Goal: Navigation & Orientation: Find specific page/section

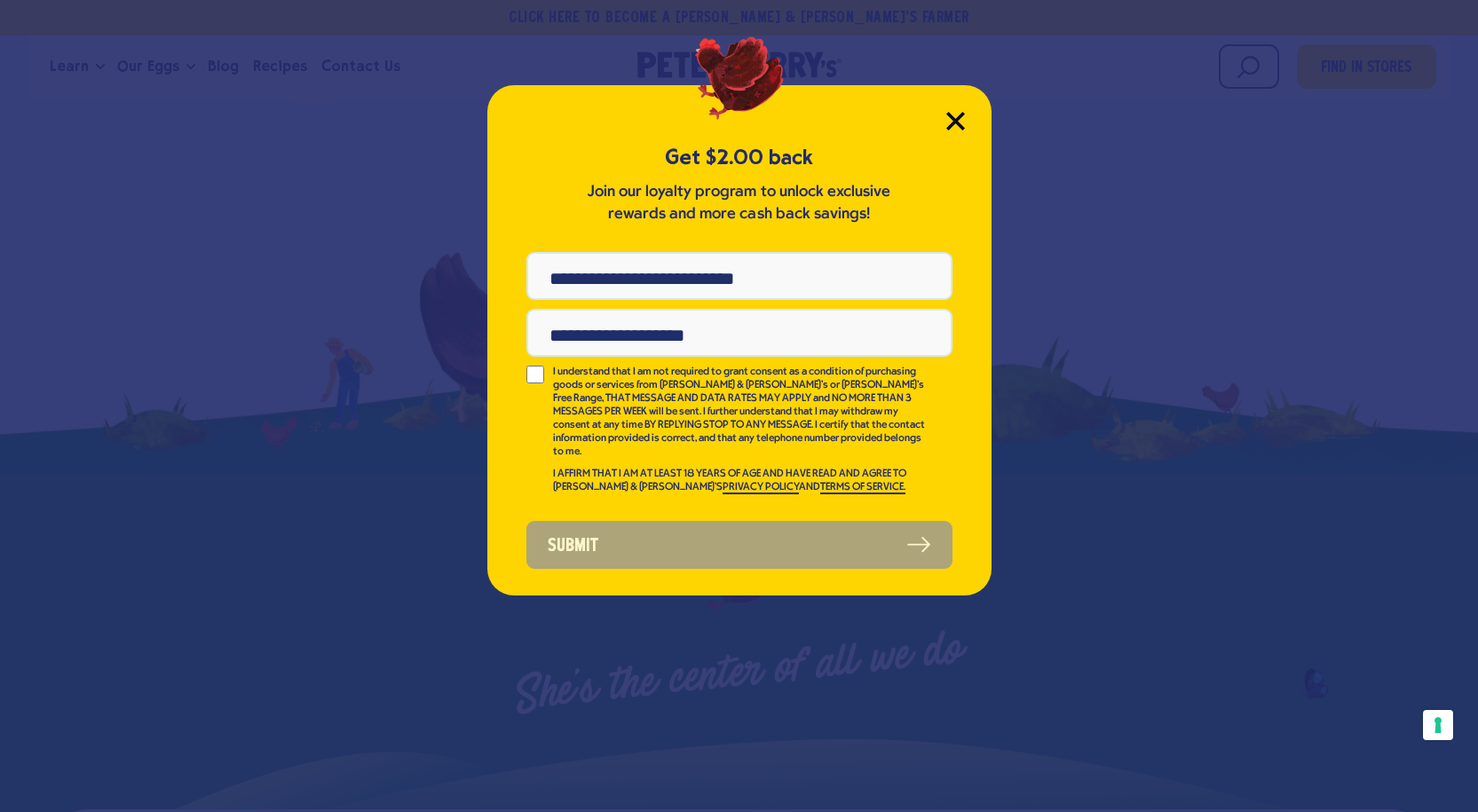
click at [953, 120] on icon "Close Modal" at bounding box center [955, 121] width 16 height 16
click at [957, 119] on icon "Close Modal" at bounding box center [955, 121] width 16 height 16
click at [952, 124] on icon "Close Modal" at bounding box center [955, 121] width 16 height 16
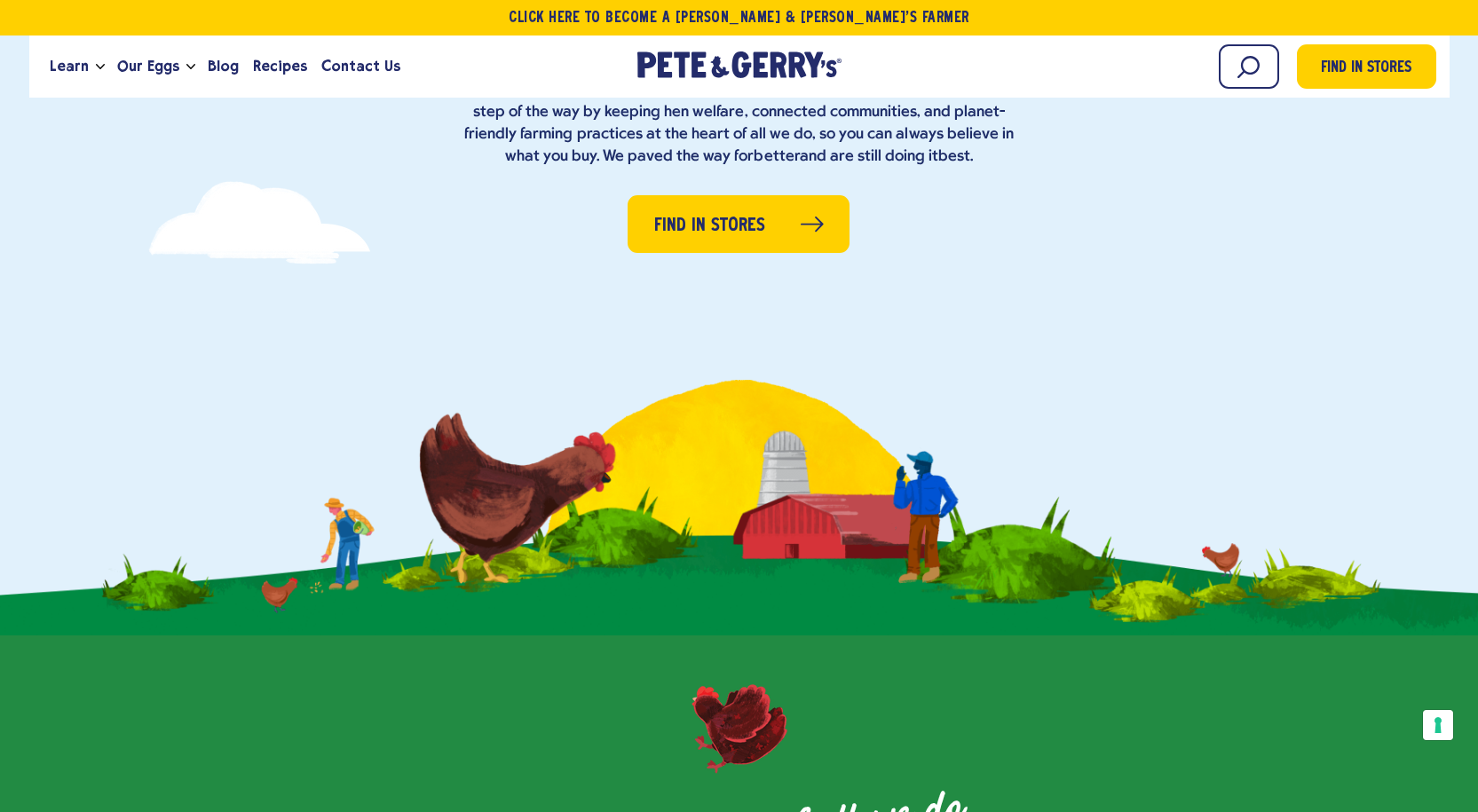
click at [958, 117] on div "Healthy [GEOGRAPHIC_DATA], healthy eggs, healthy planet It’s all part of the eq…" at bounding box center [739, 101] width 1478 height 303
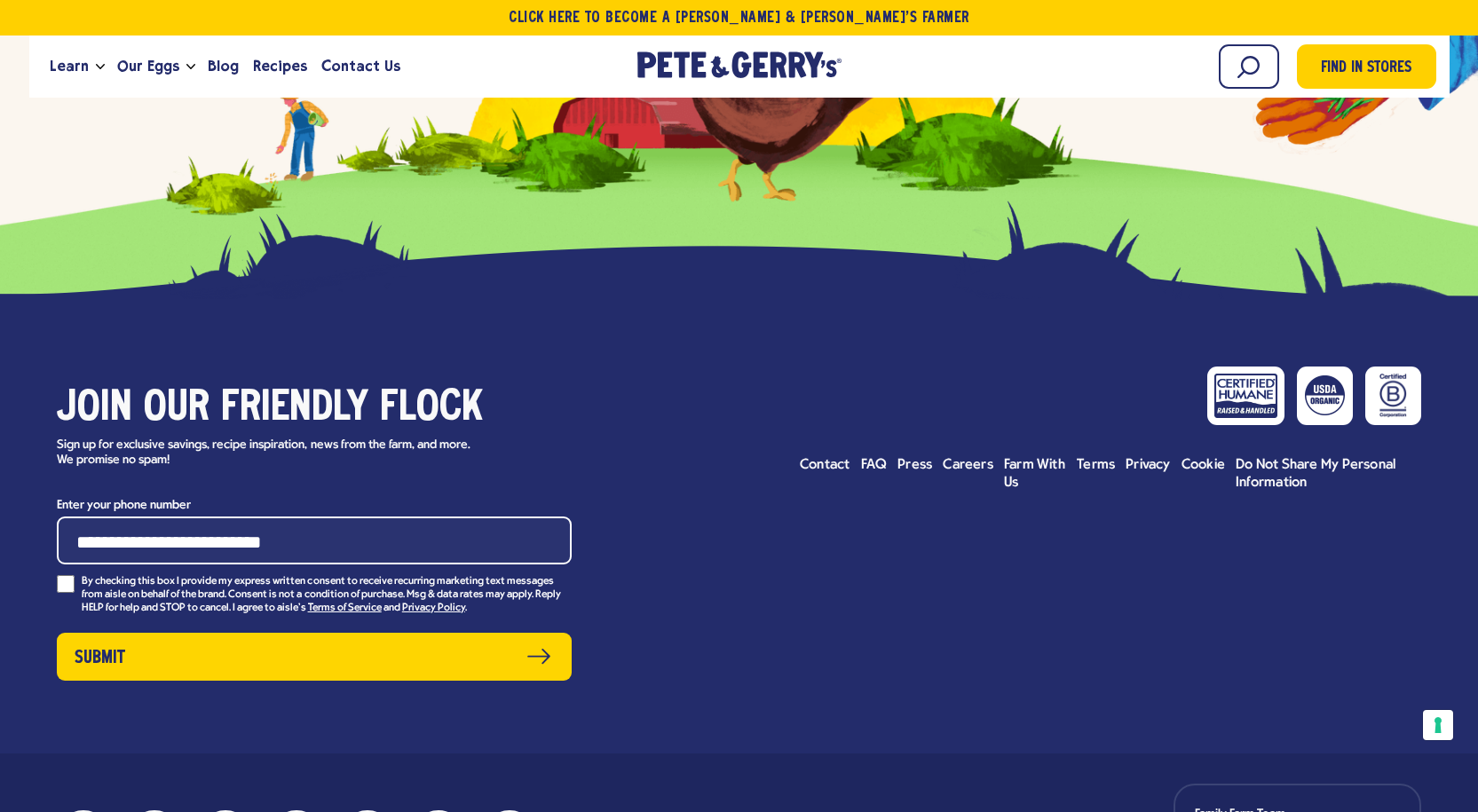
scroll to position [7902, 0]
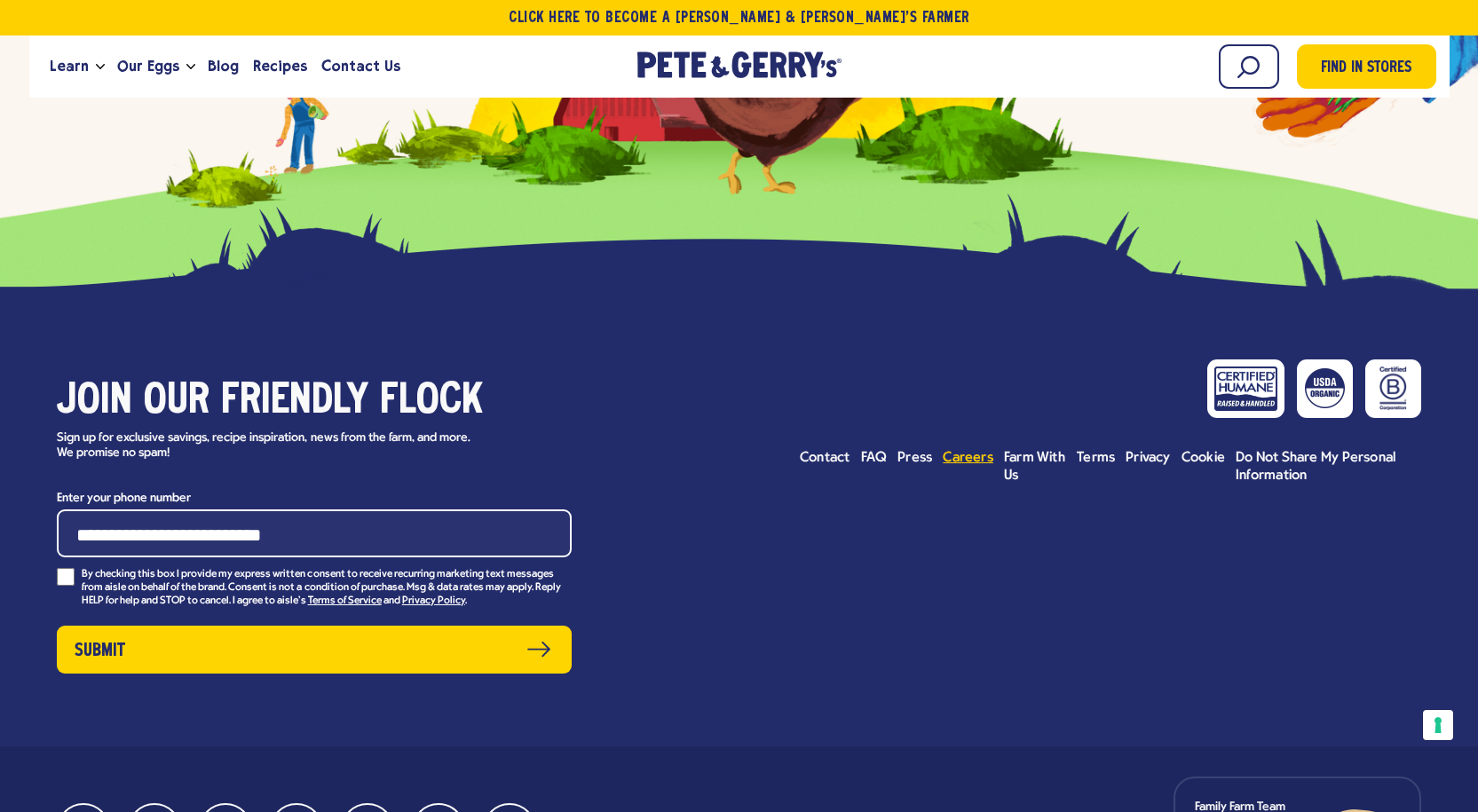
click at [977, 451] on span "Careers" at bounding box center [967, 458] width 50 height 14
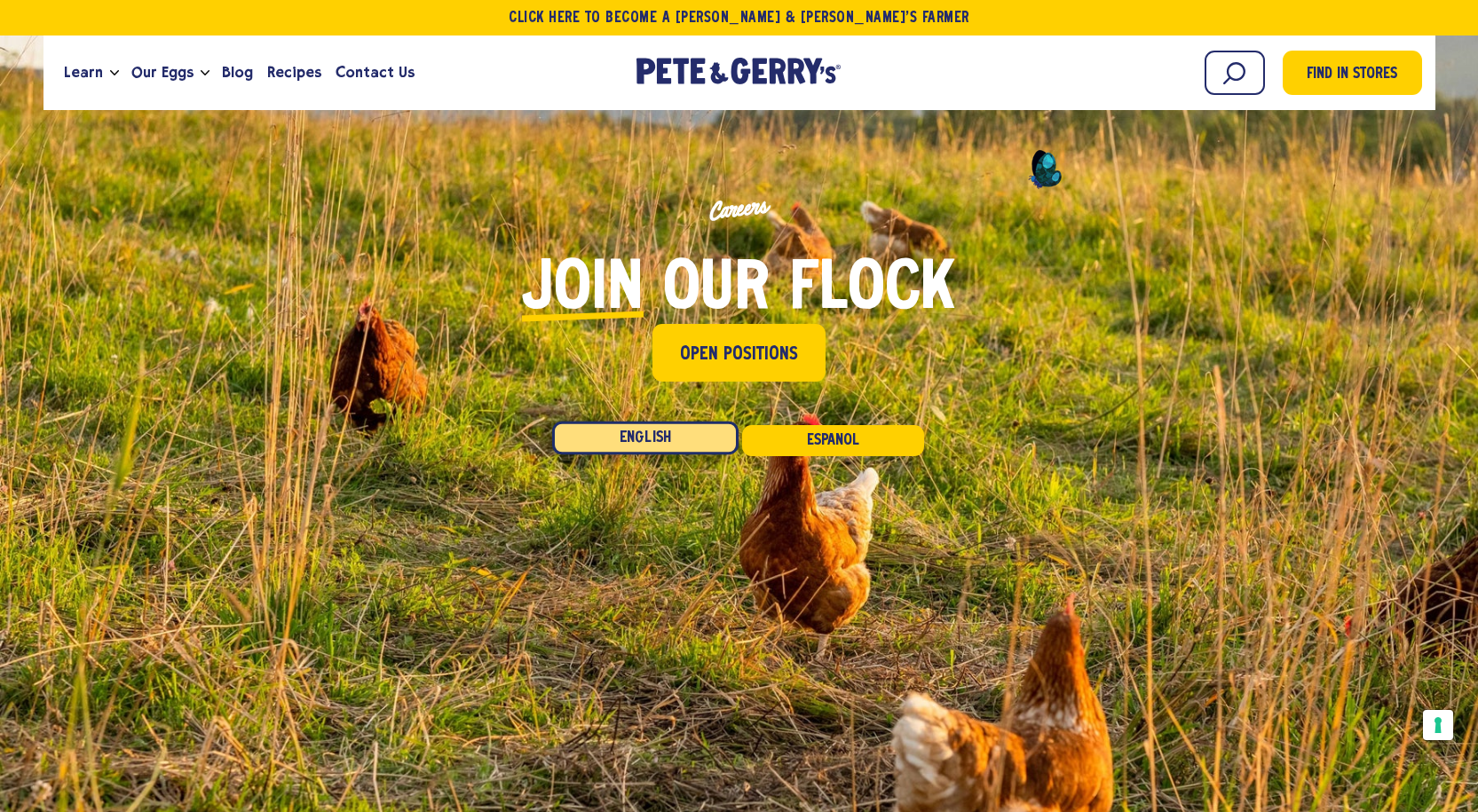
click at [650, 438] on link "English" at bounding box center [645, 439] width 187 height 34
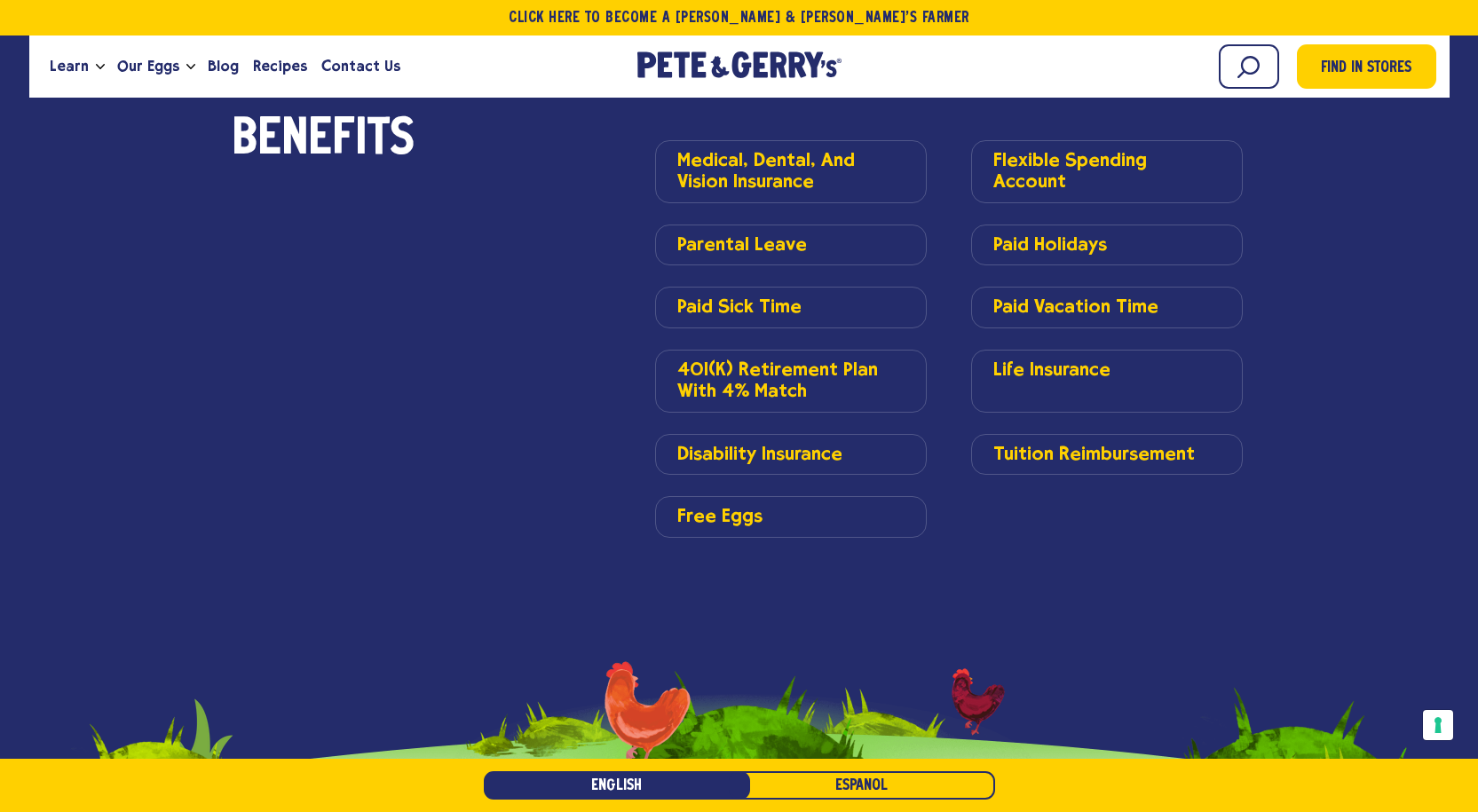
scroll to position [3108, 0]
